Goal: Find specific page/section: Find specific page/section

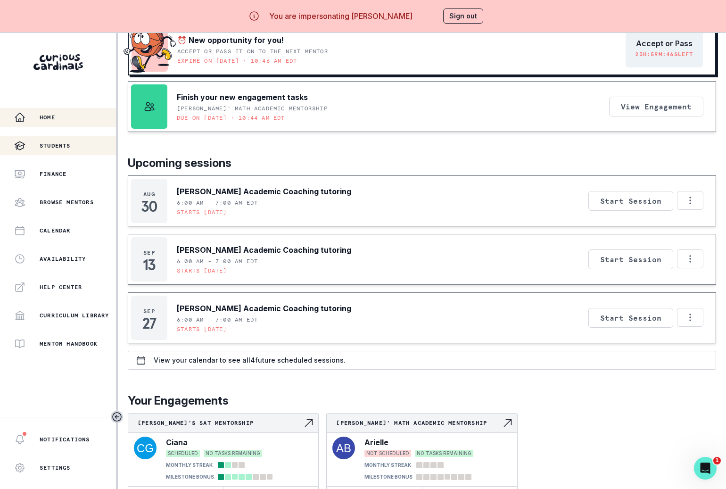
click at [67, 149] on p "Students" at bounding box center [55, 146] width 31 height 8
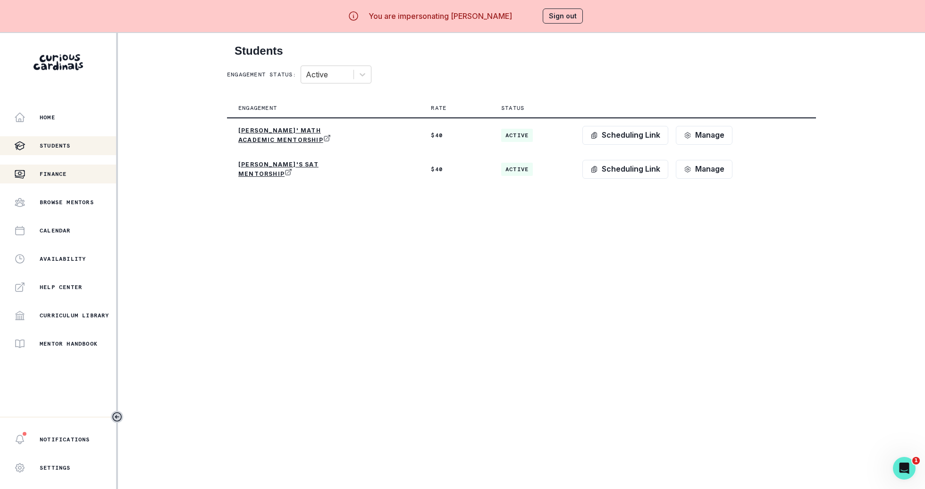
click at [66, 178] on div "Finance" at bounding box center [65, 173] width 102 height 11
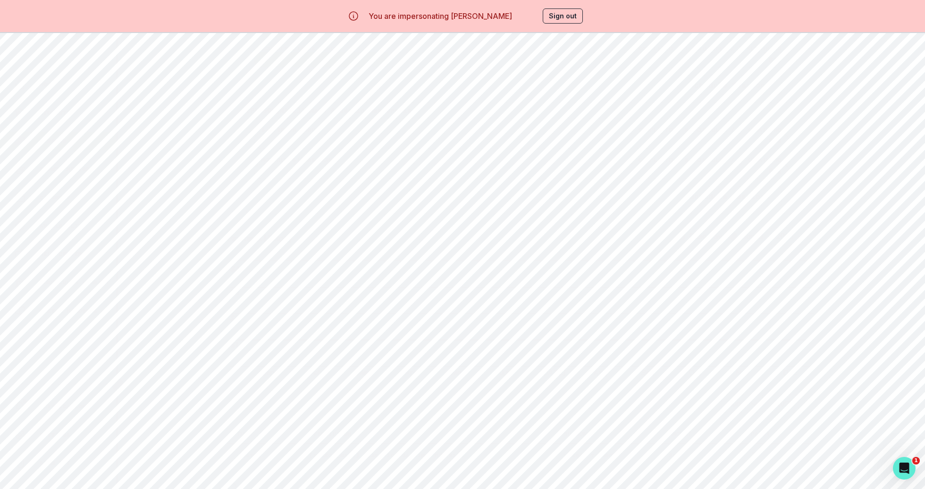
scroll to position [24, 0]
click at [554, 12] on button "Sign out" at bounding box center [562, 15] width 40 height 15
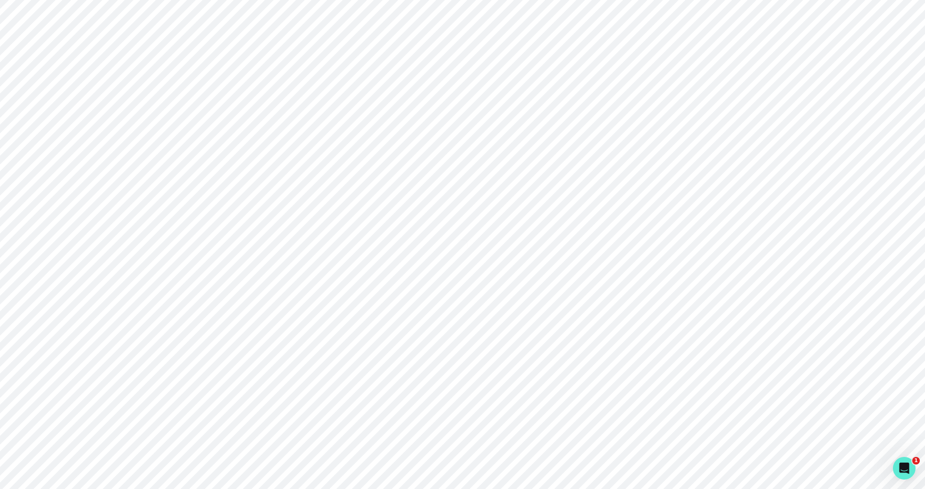
scroll to position [0, 0]
